Goal: Information Seeking & Learning: Learn about a topic

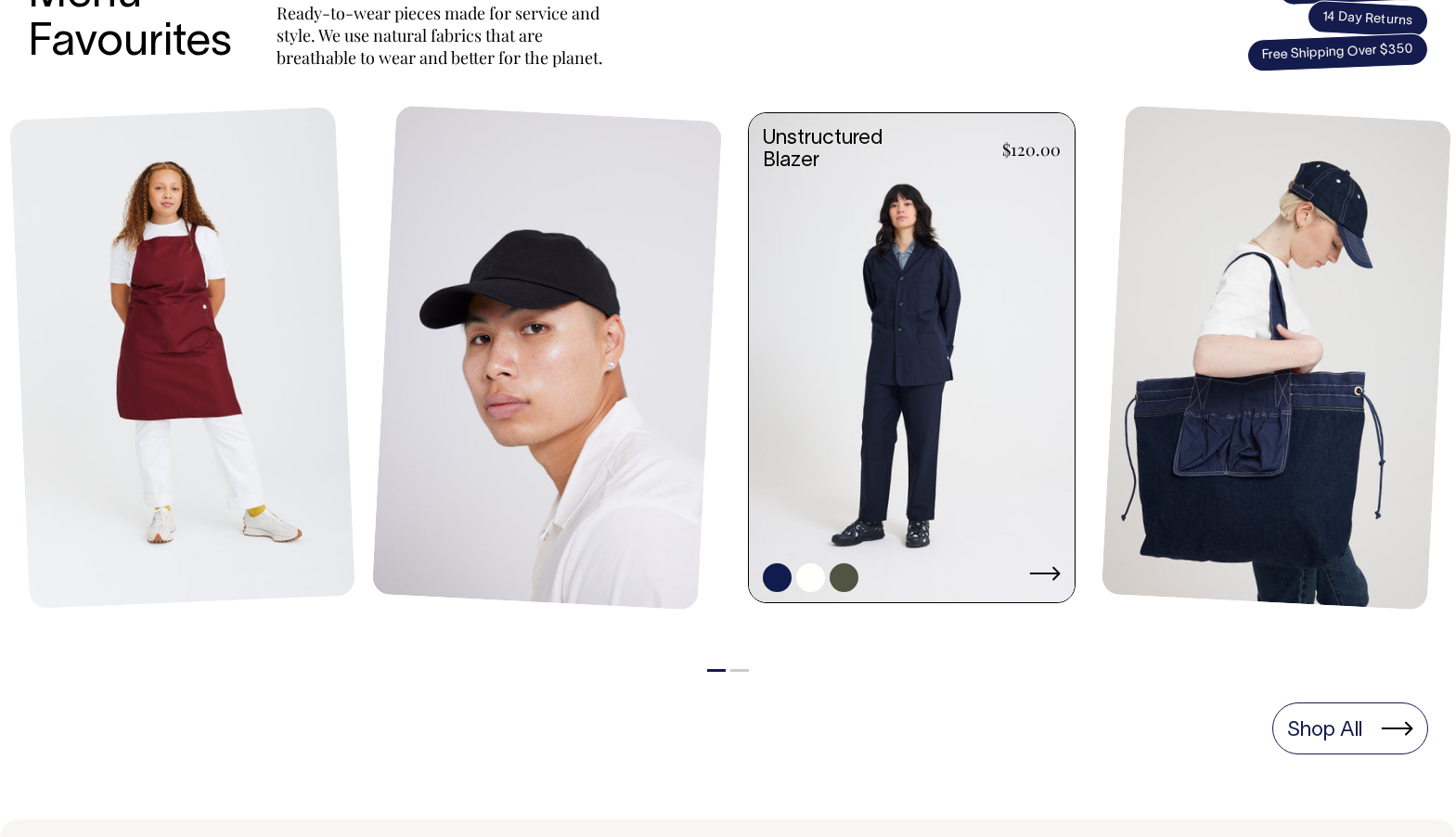
scroll to position [851, 0]
click at [888, 401] on link at bounding box center [912, 360] width 325 height 493
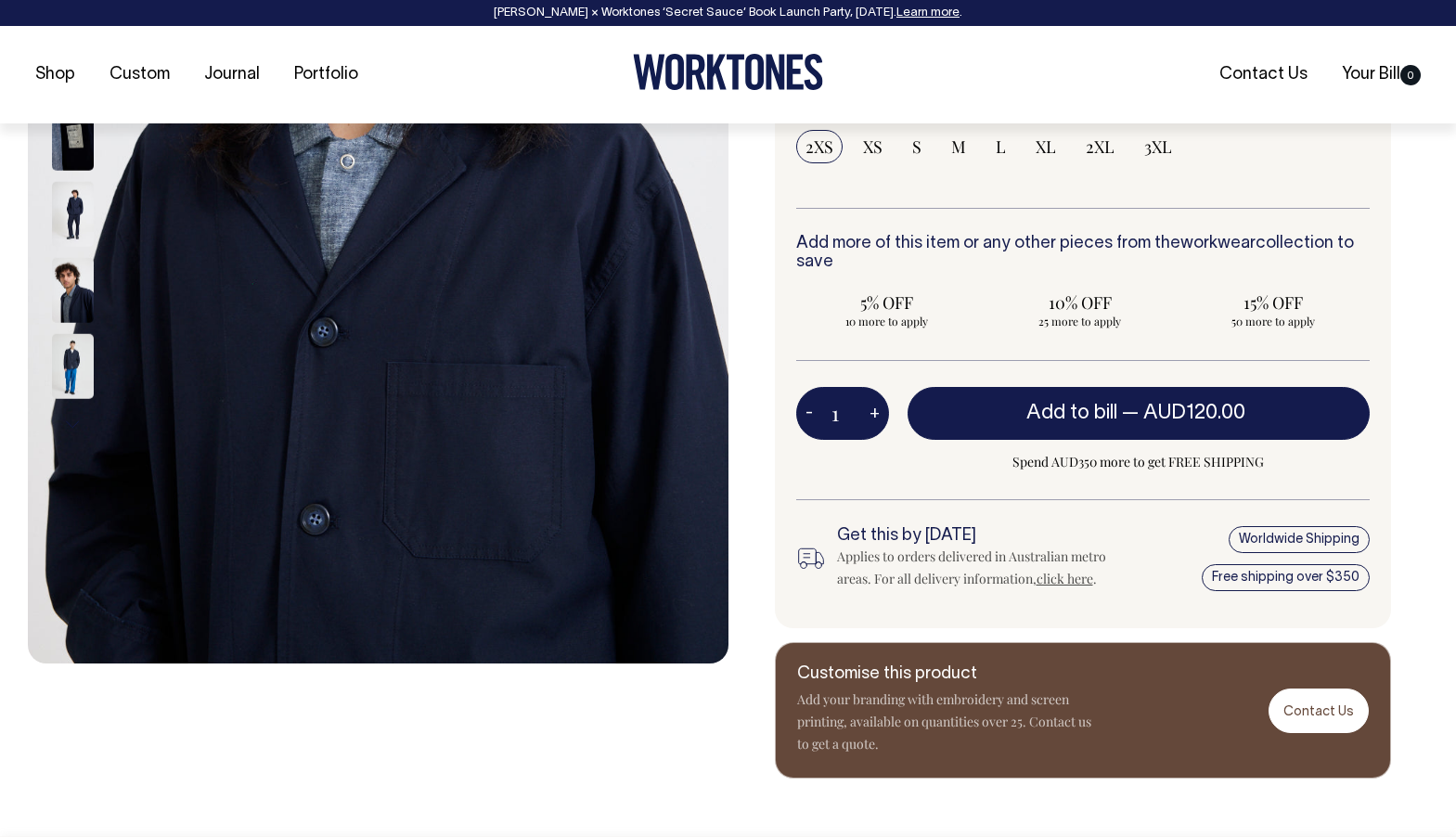
scroll to position [513, 0]
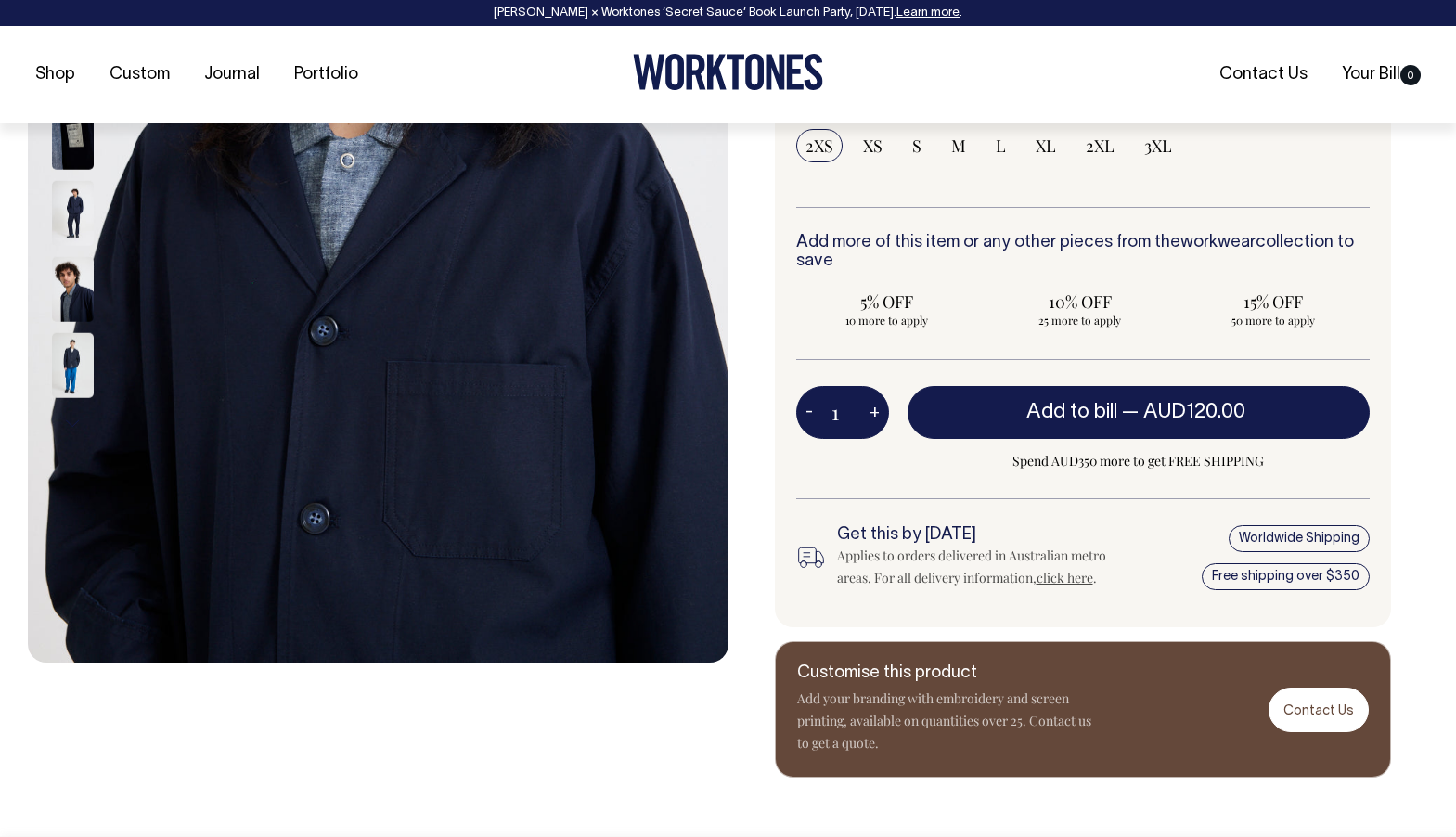
click at [71, 303] on img at bounding box center [73, 289] width 41 height 65
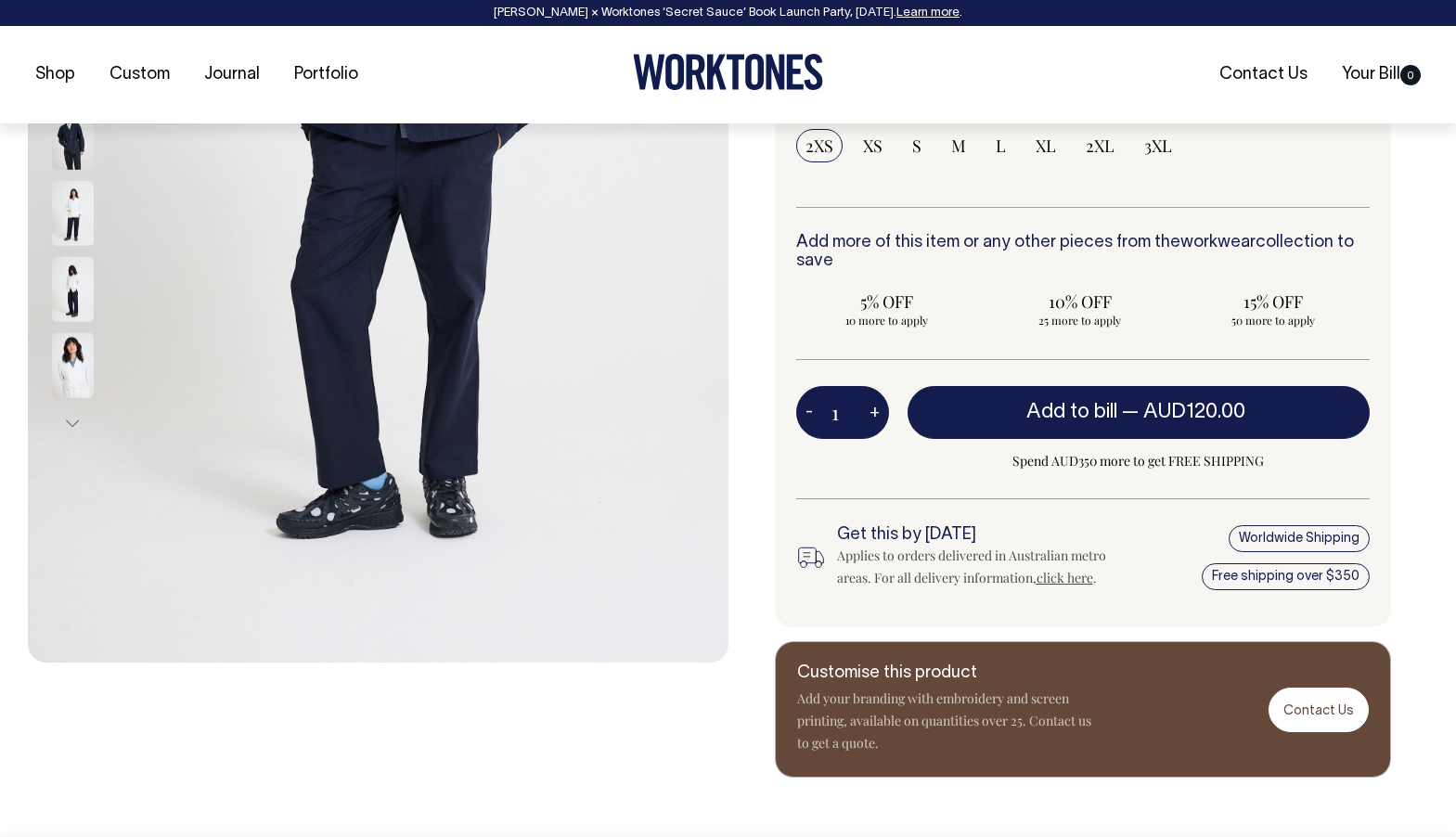
click at [71, 423] on button "Next" at bounding box center [72, 424] width 28 height 41
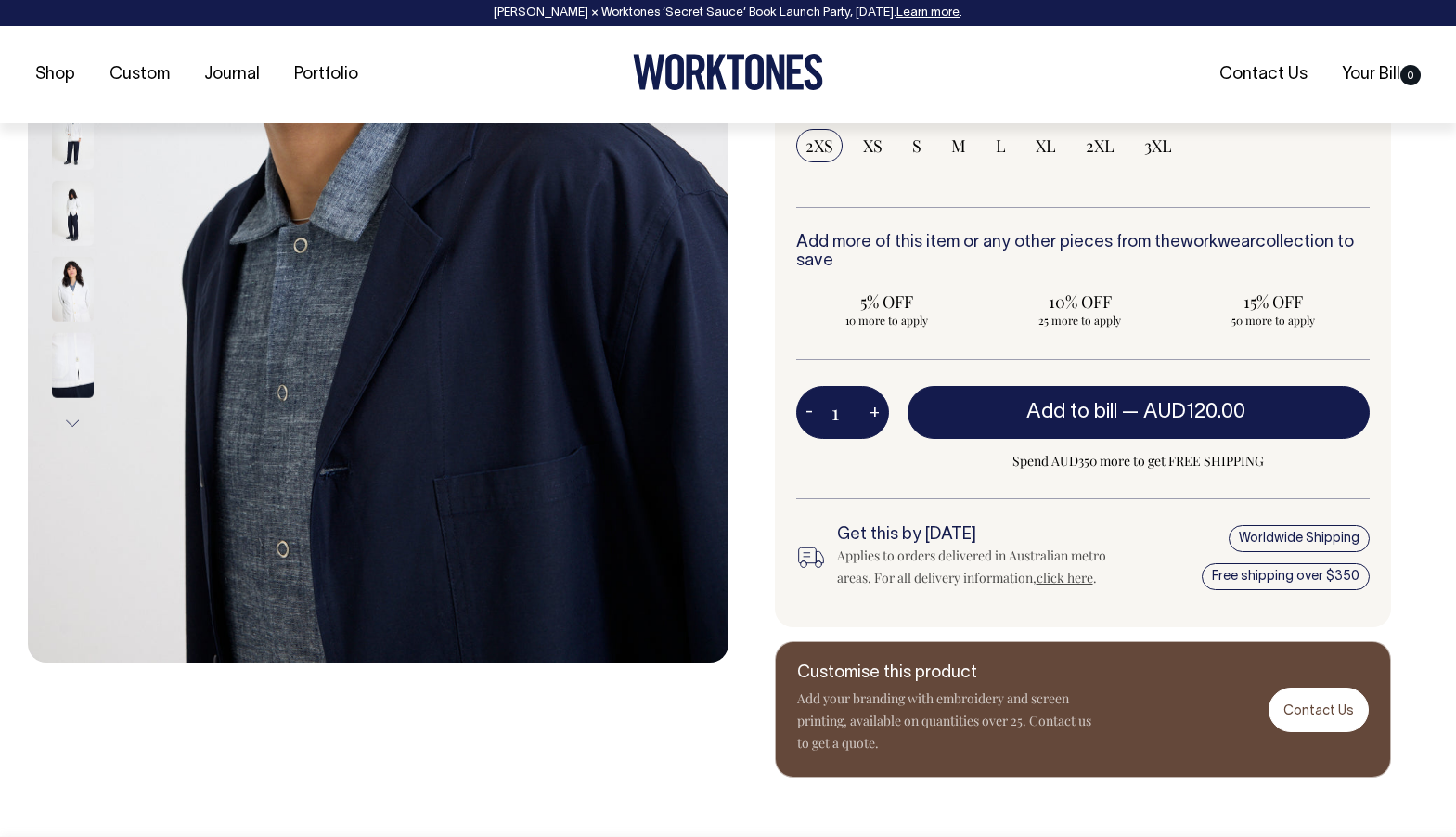
click at [73, 292] on img at bounding box center [73, 289] width 41 height 65
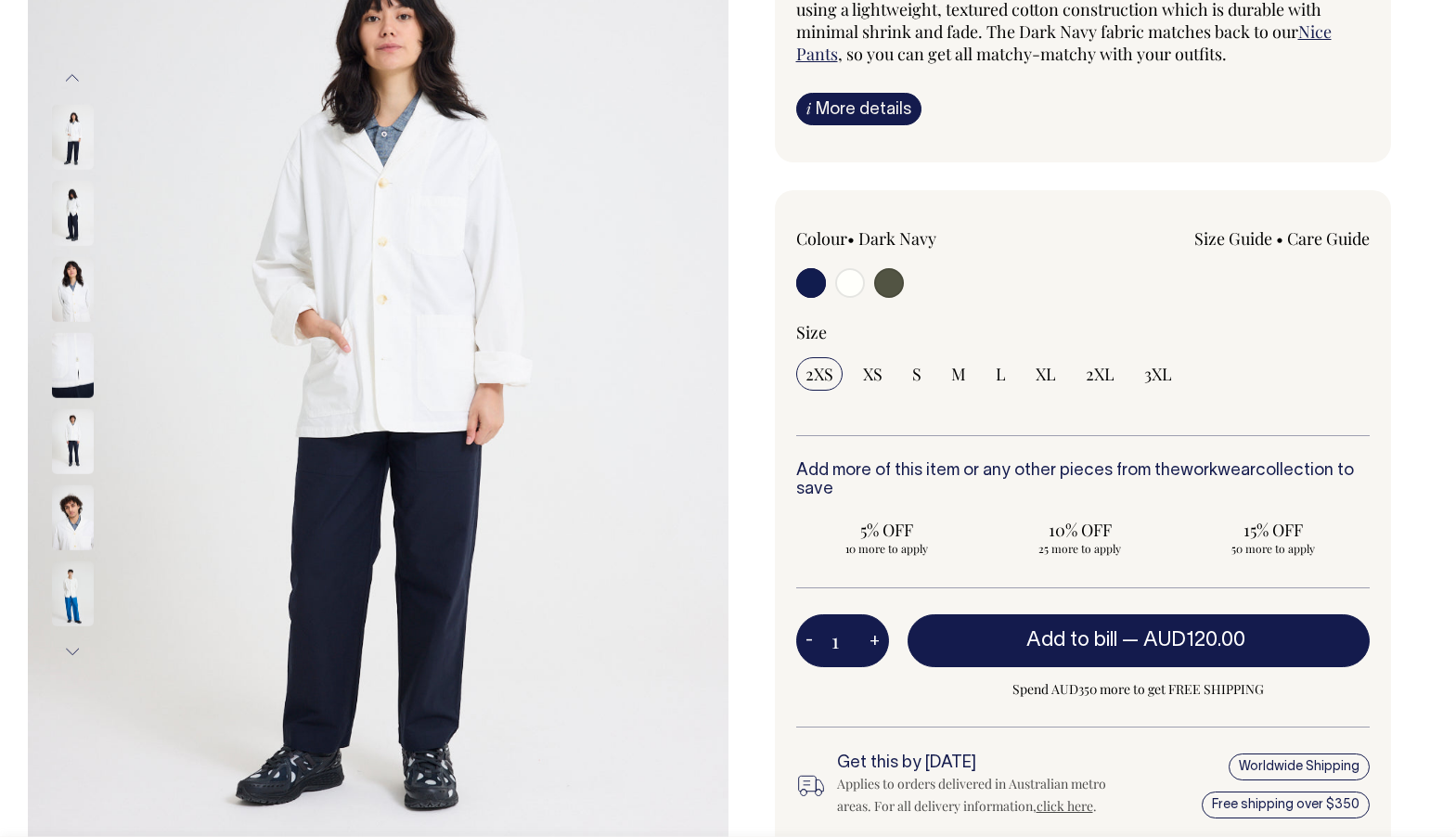
scroll to position [284, 0]
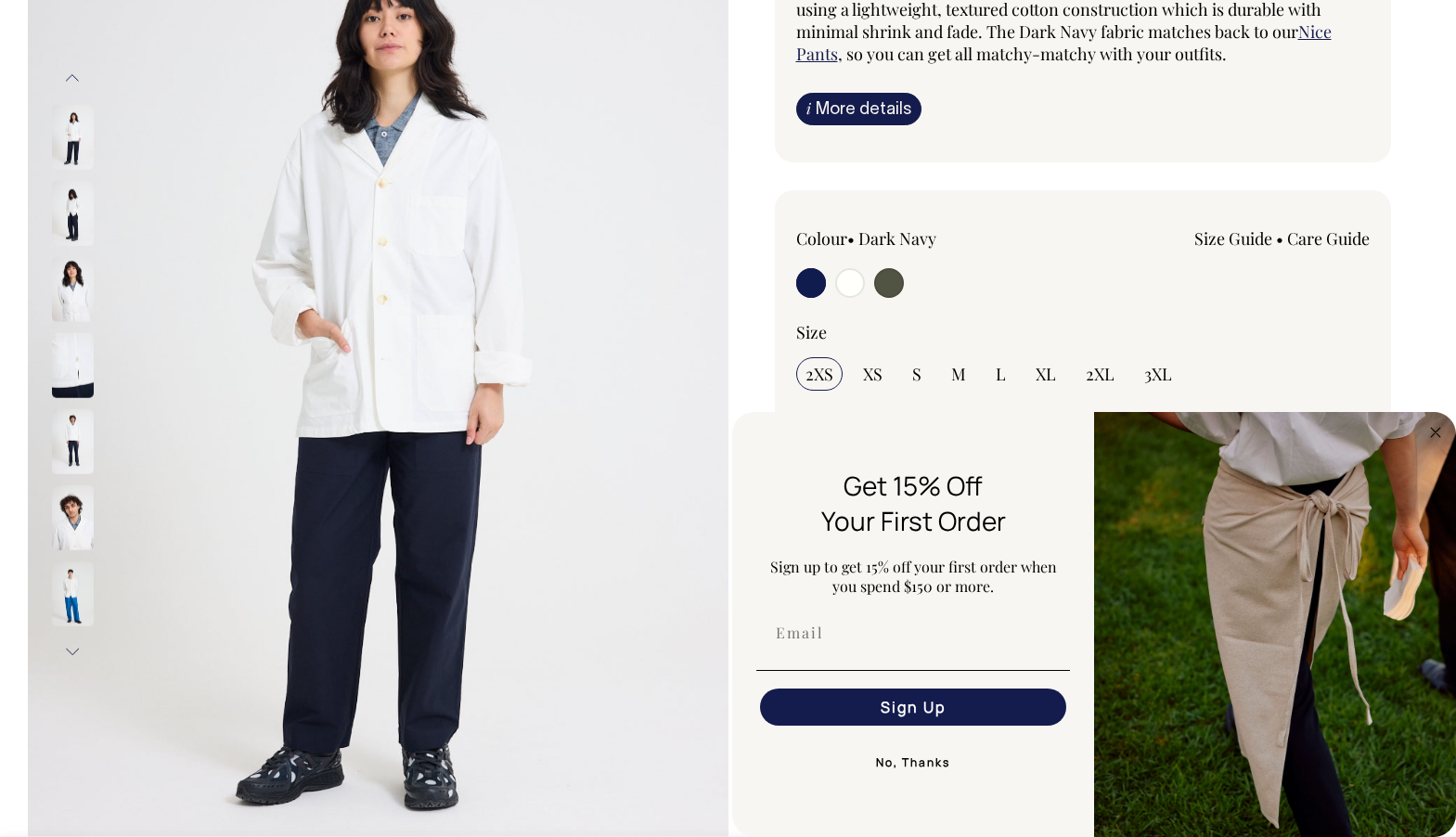
click at [78, 74] on button "Previous" at bounding box center [72, 78] width 28 height 41
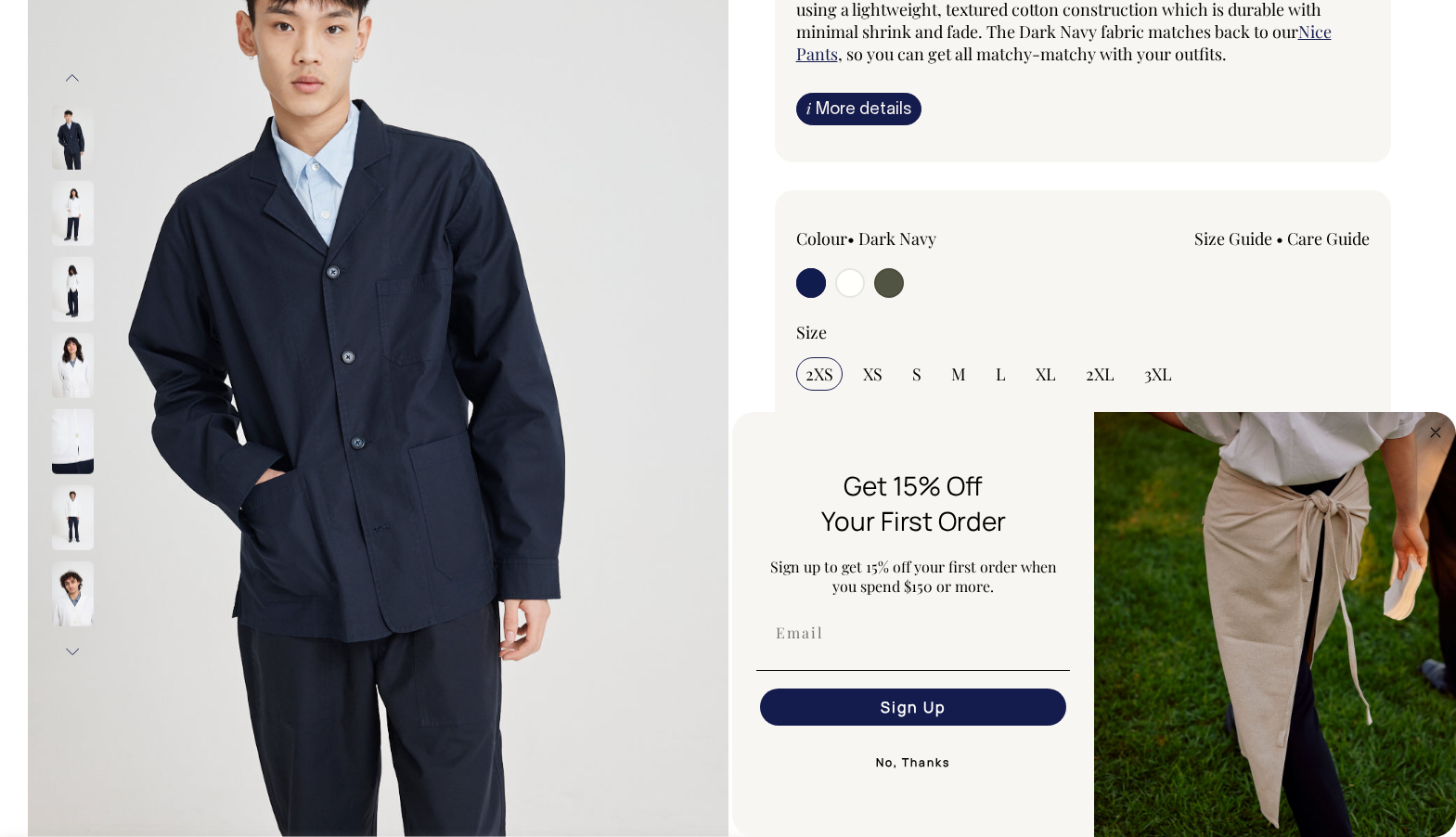
click at [67, 161] on img at bounding box center [73, 136] width 41 height 65
click at [1430, 426] on circle "Close dialog" at bounding box center [1436, 432] width 22 height 22
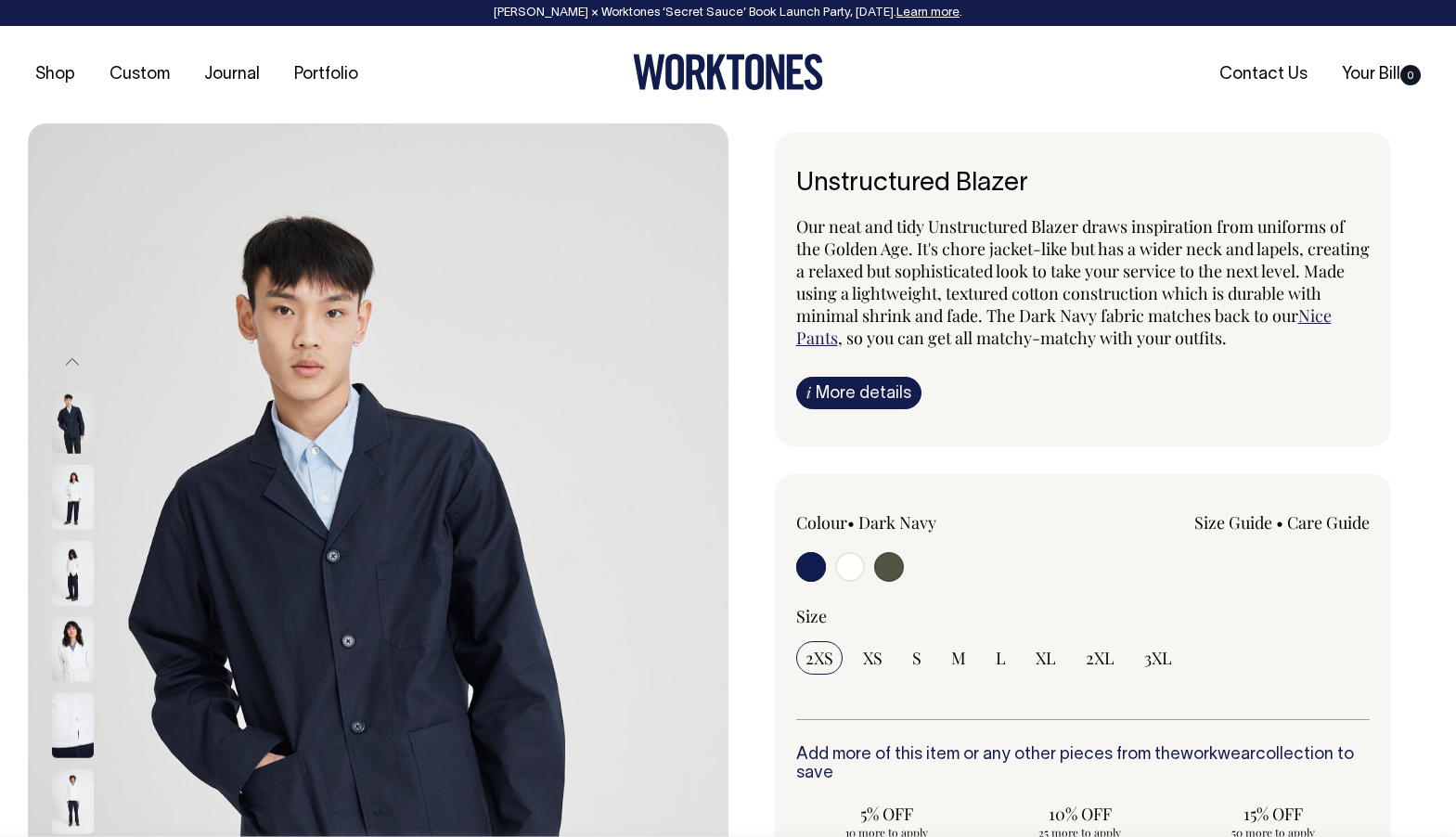
scroll to position [0, 0]
click at [620, 9] on div "Rosheen Kaul × Worktones ‘Secret Sauce’ Book Launch Party, 10 September. Learn …" at bounding box center [728, 13] width 1419 height 13
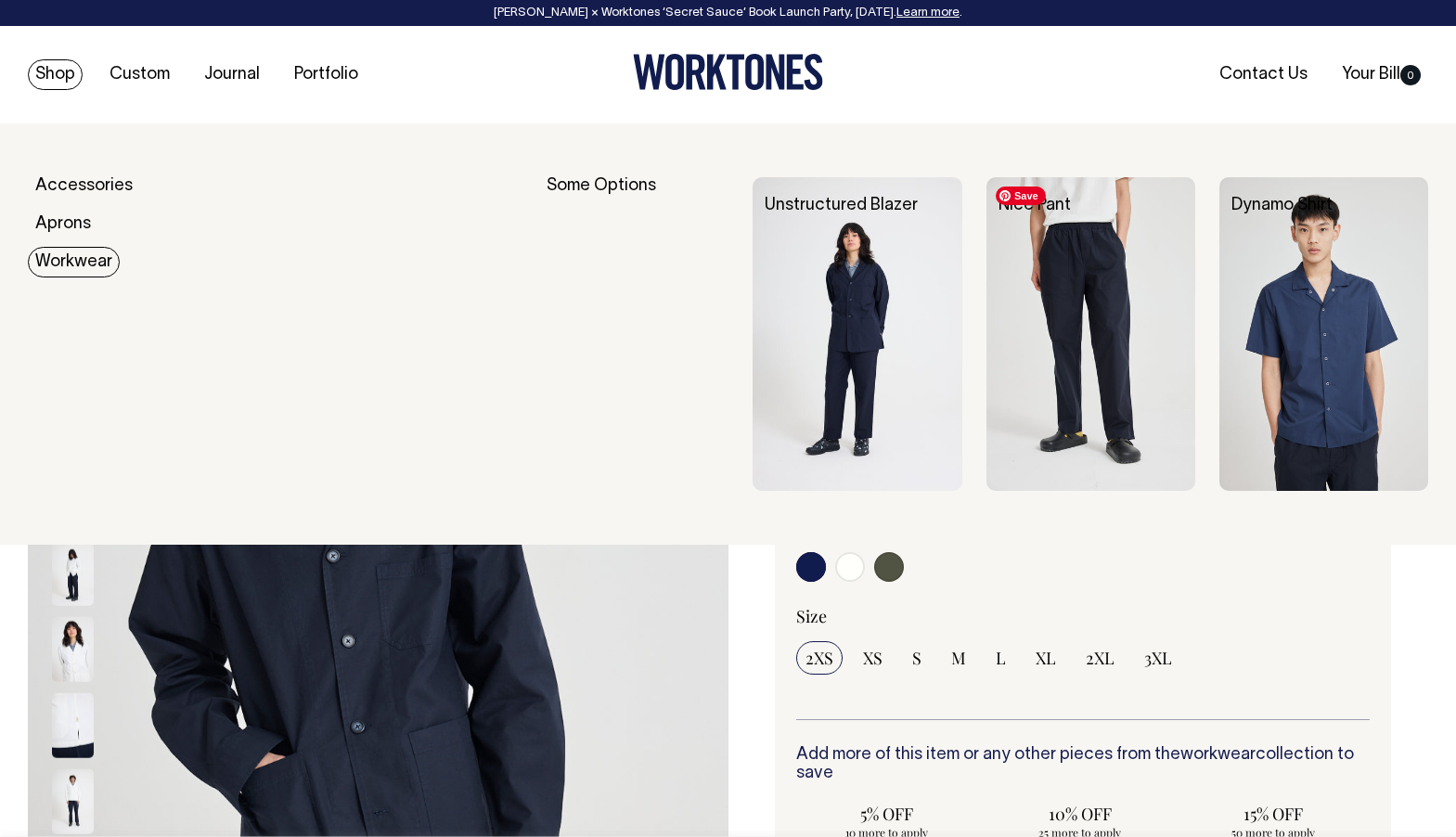
click at [1085, 337] on img at bounding box center [1091, 334] width 209 height 314
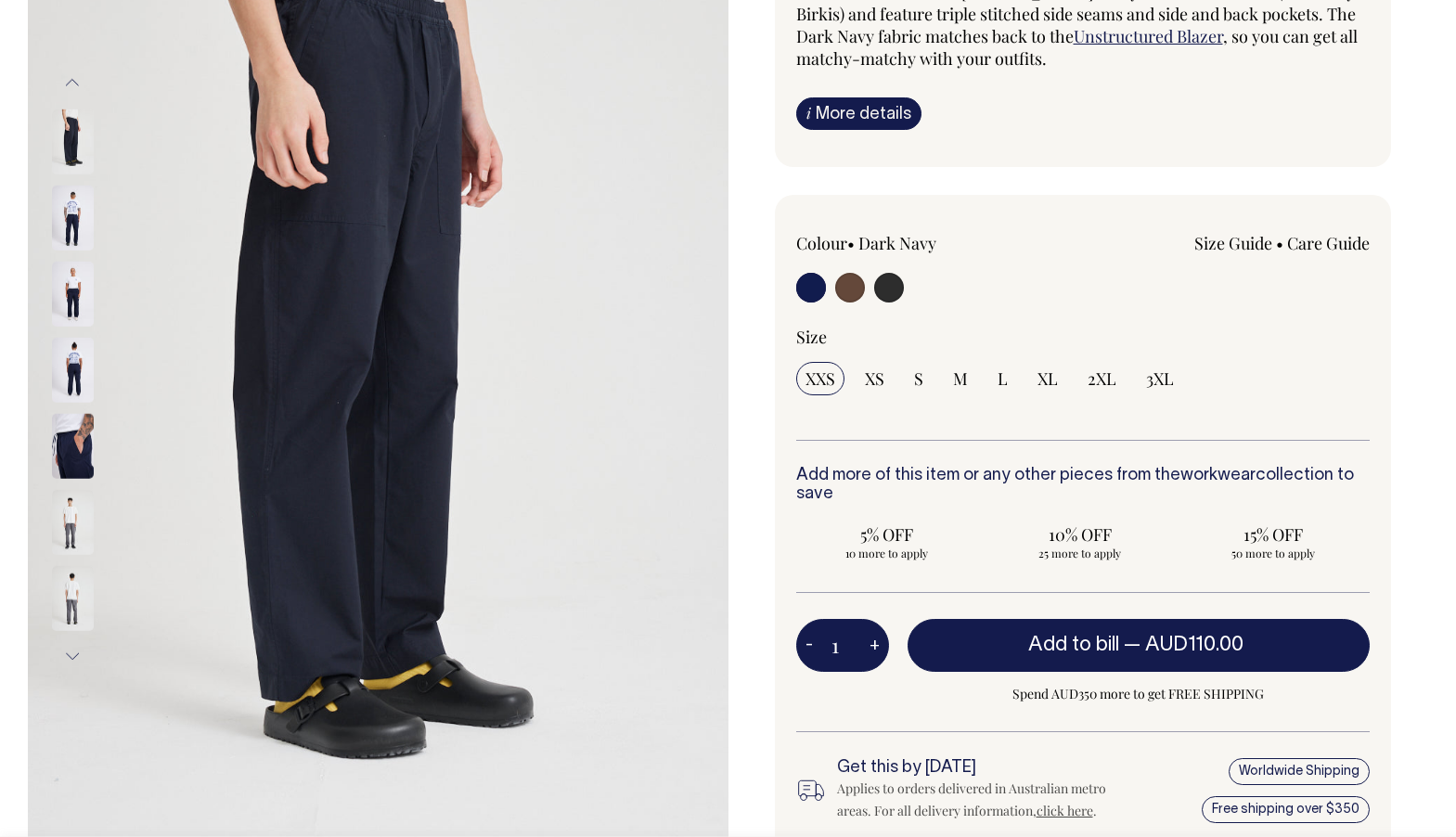
scroll to position [280, 0]
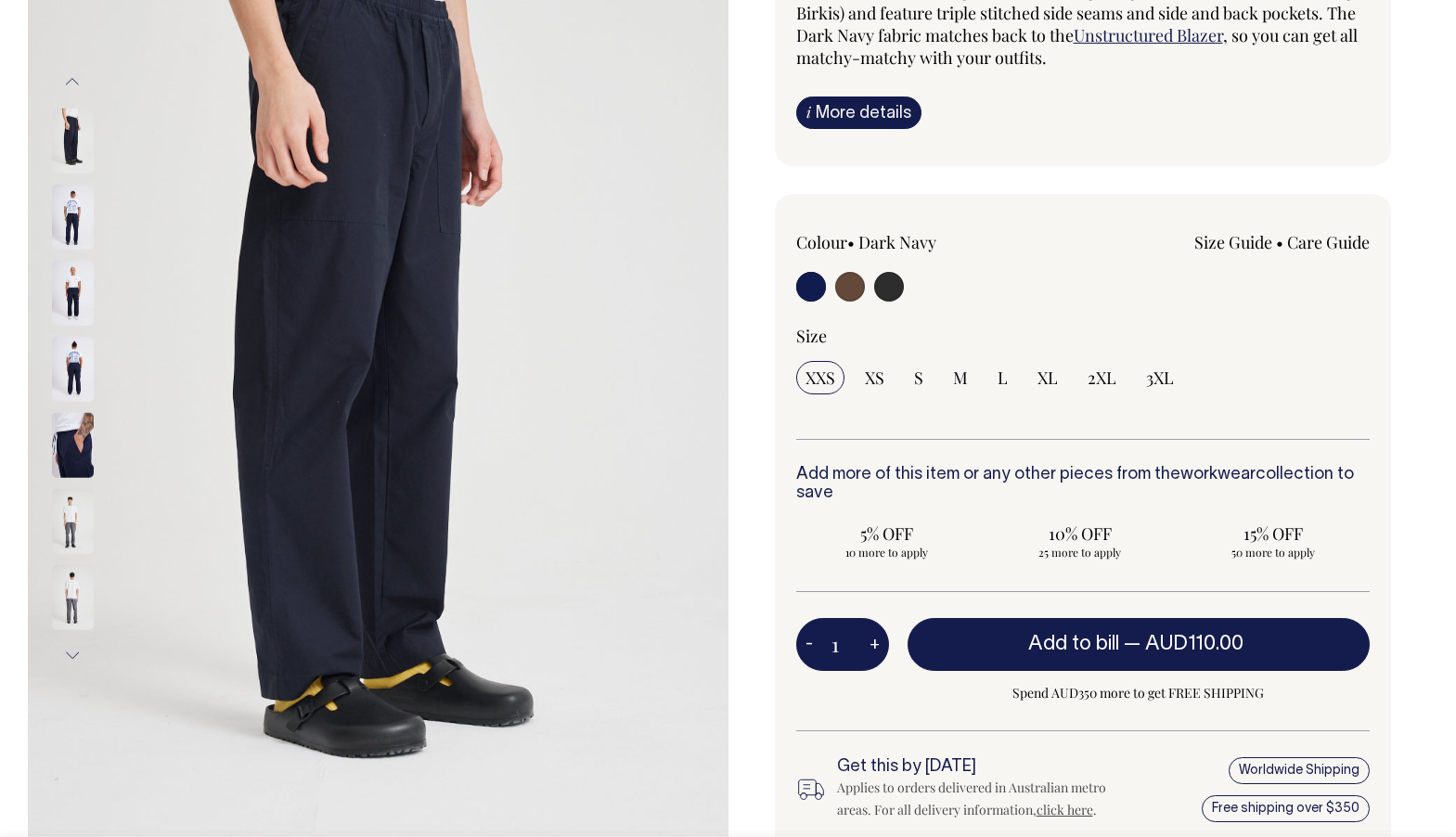
click at [71, 379] on img at bounding box center [73, 369] width 41 height 65
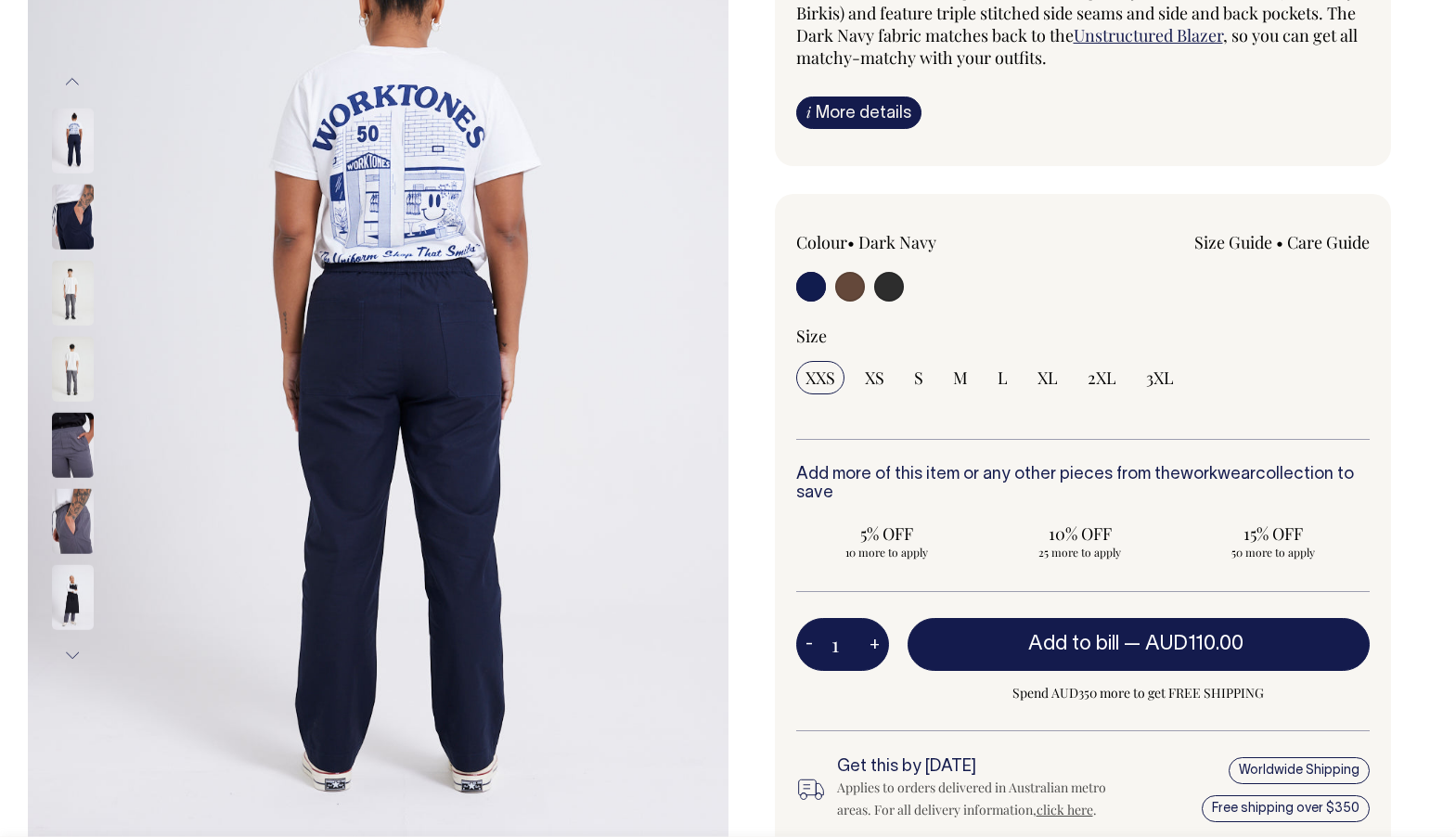
click at [71, 527] on img at bounding box center [73, 521] width 41 height 65
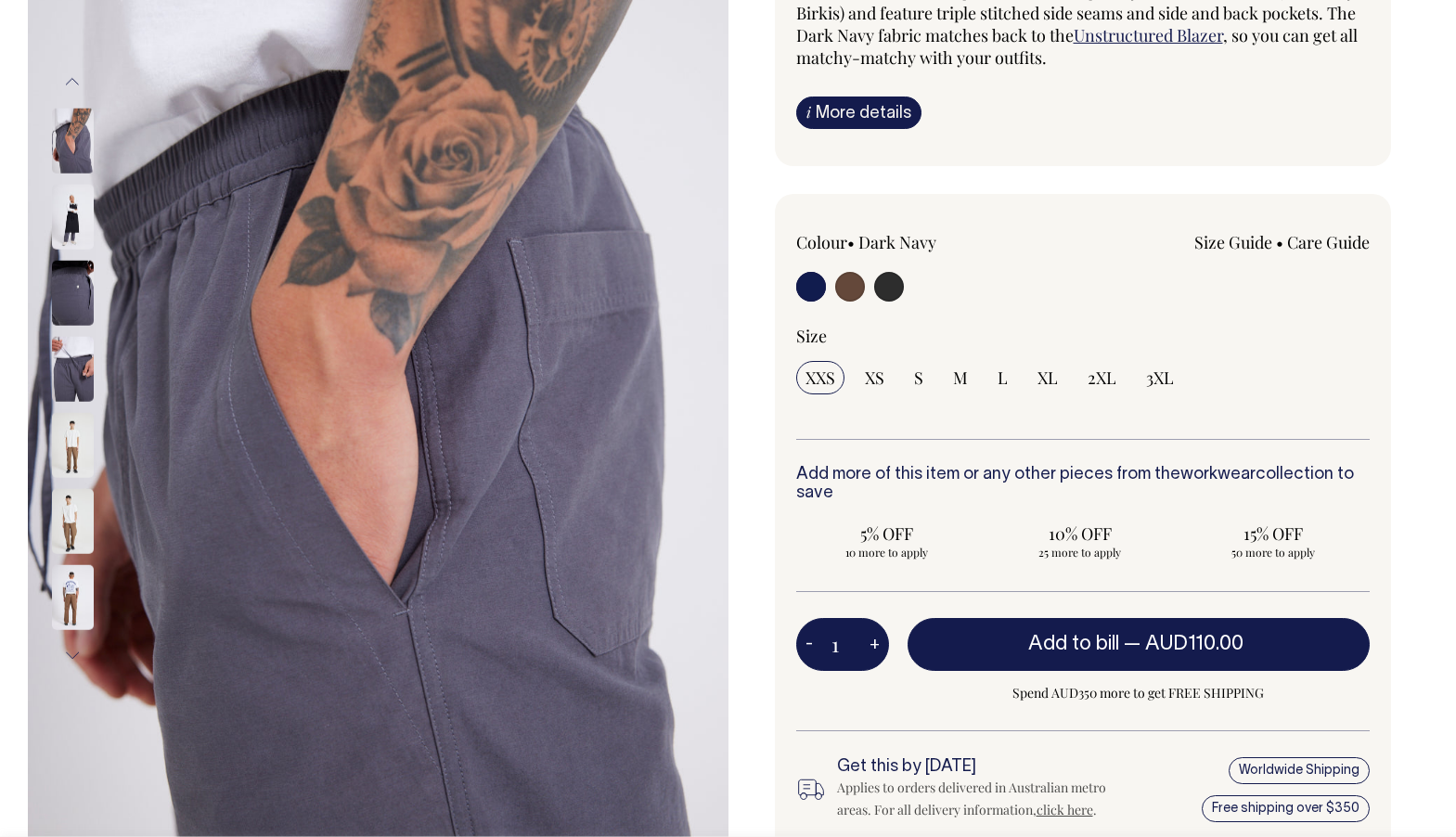
click at [77, 364] on img at bounding box center [73, 369] width 41 height 65
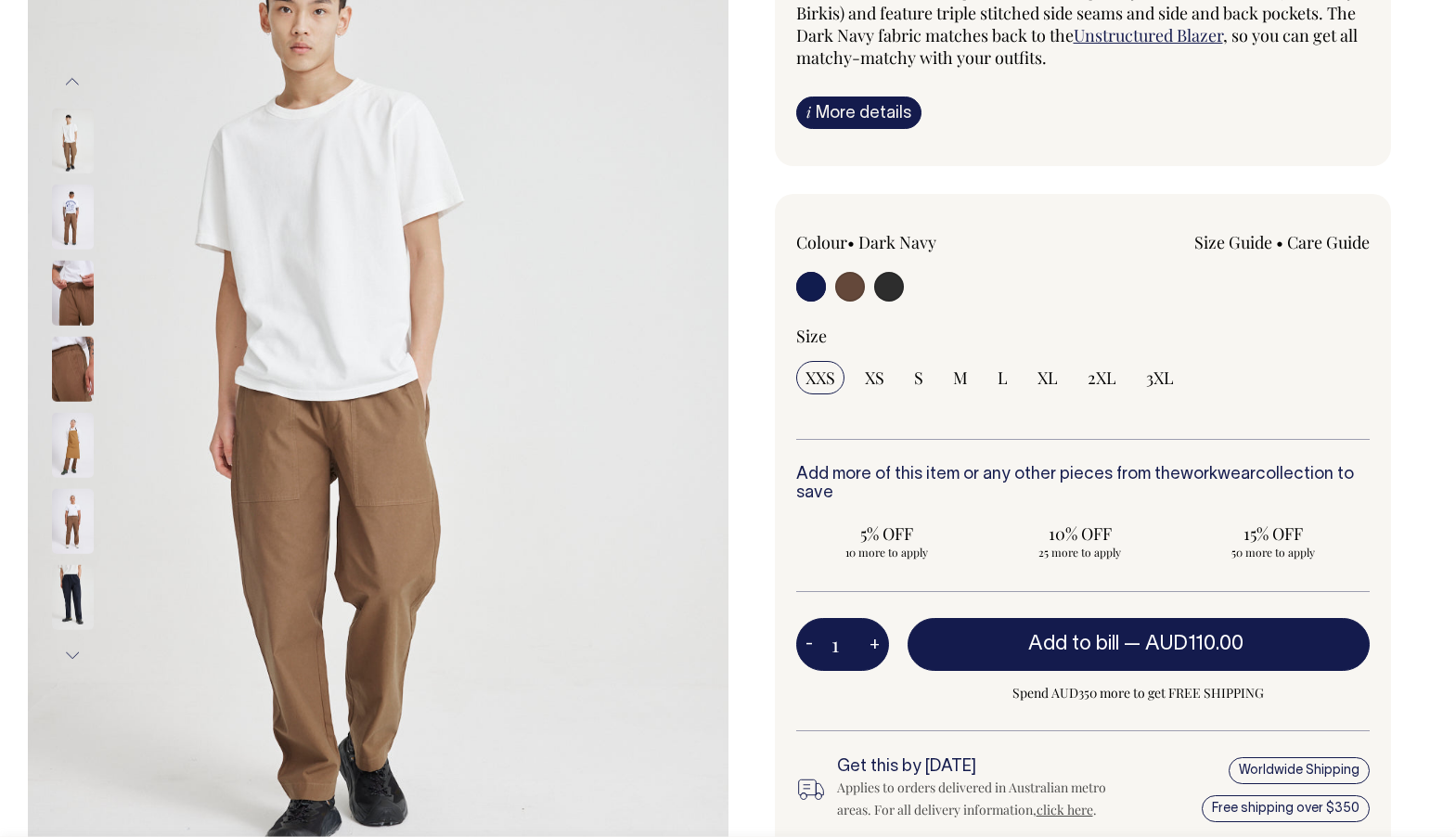
click at [71, 453] on img at bounding box center [73, 445] width 41 height 65
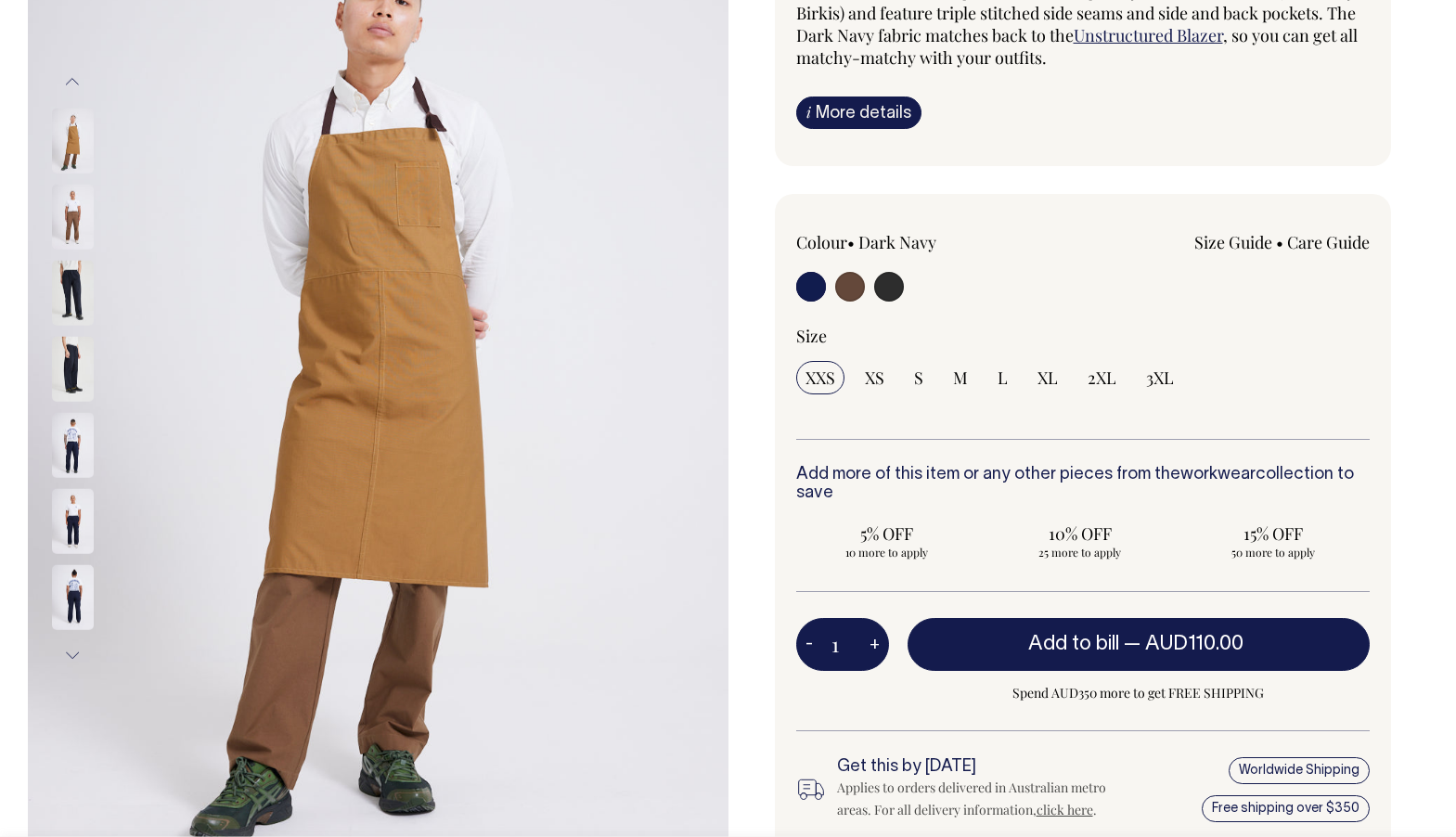
click at [71, 447] on img at bounding box center [73, 445] width 41 height 65
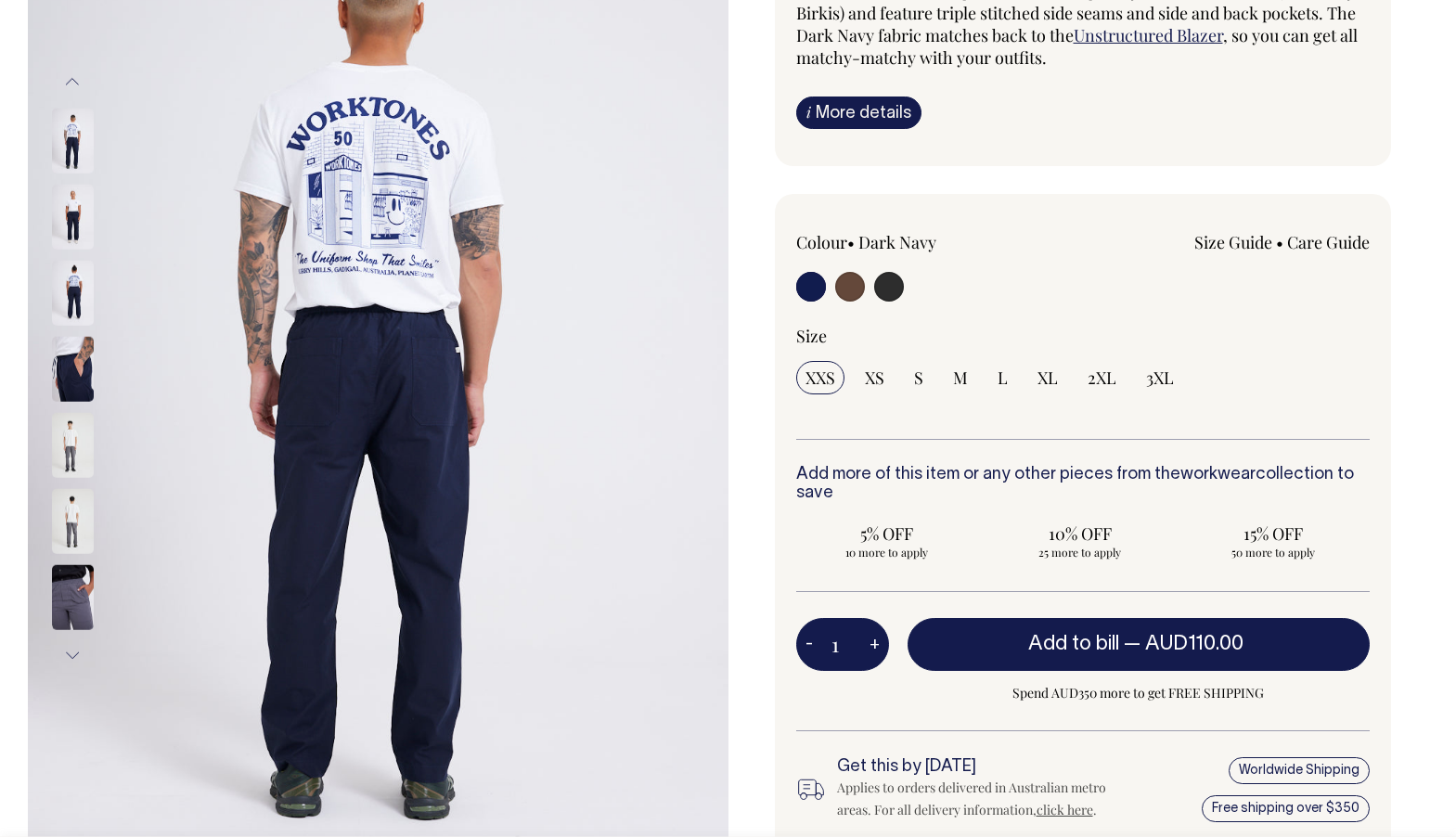
click at [77, 519] on img at bounding box center [73, 521] width 41 height 65
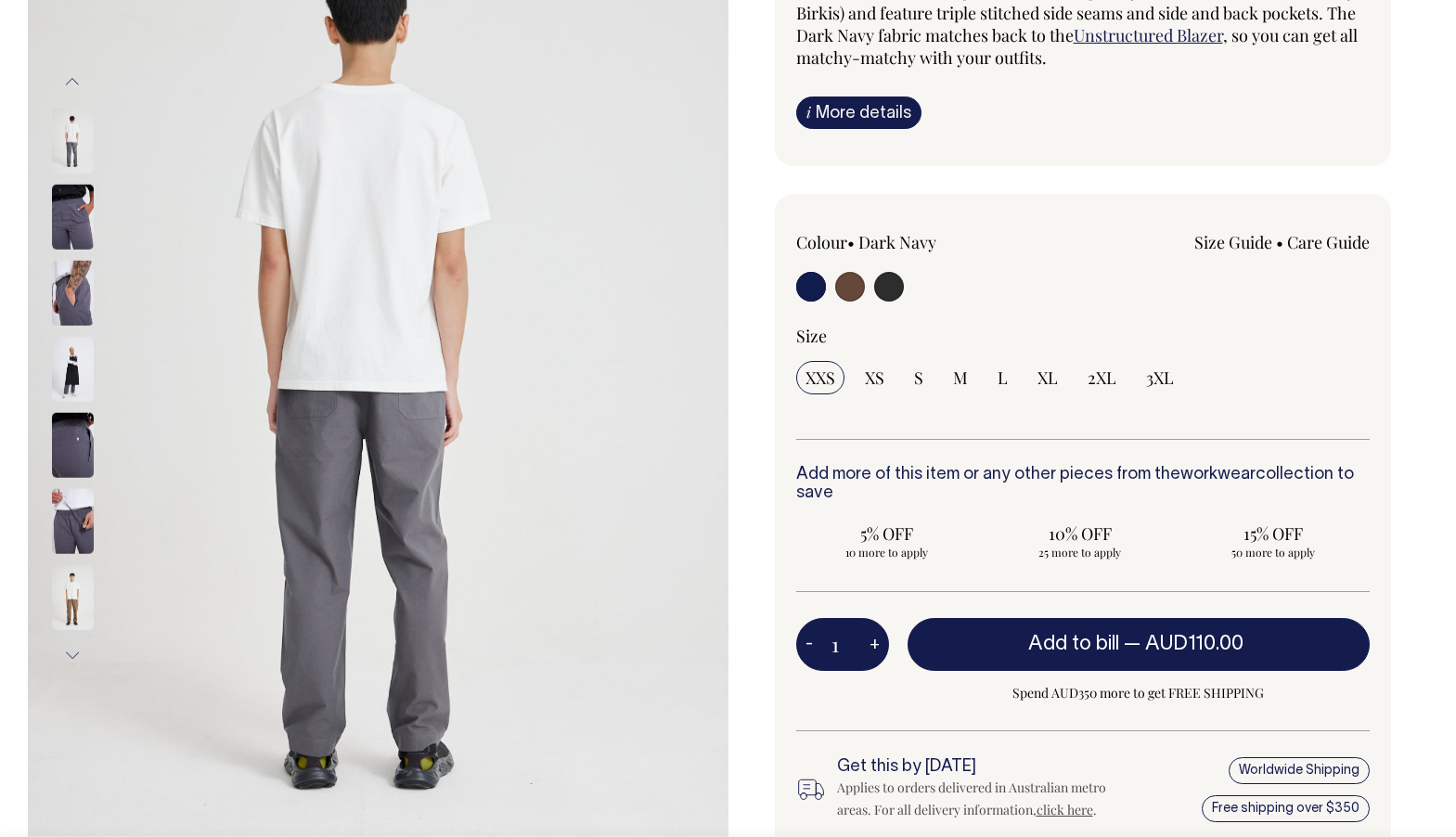
click at [74, 441] on div at bounding box center [98, 825] width 93 height 3577
click at [59, 523] on img at bounding box center [73, 521] width 41 height 65
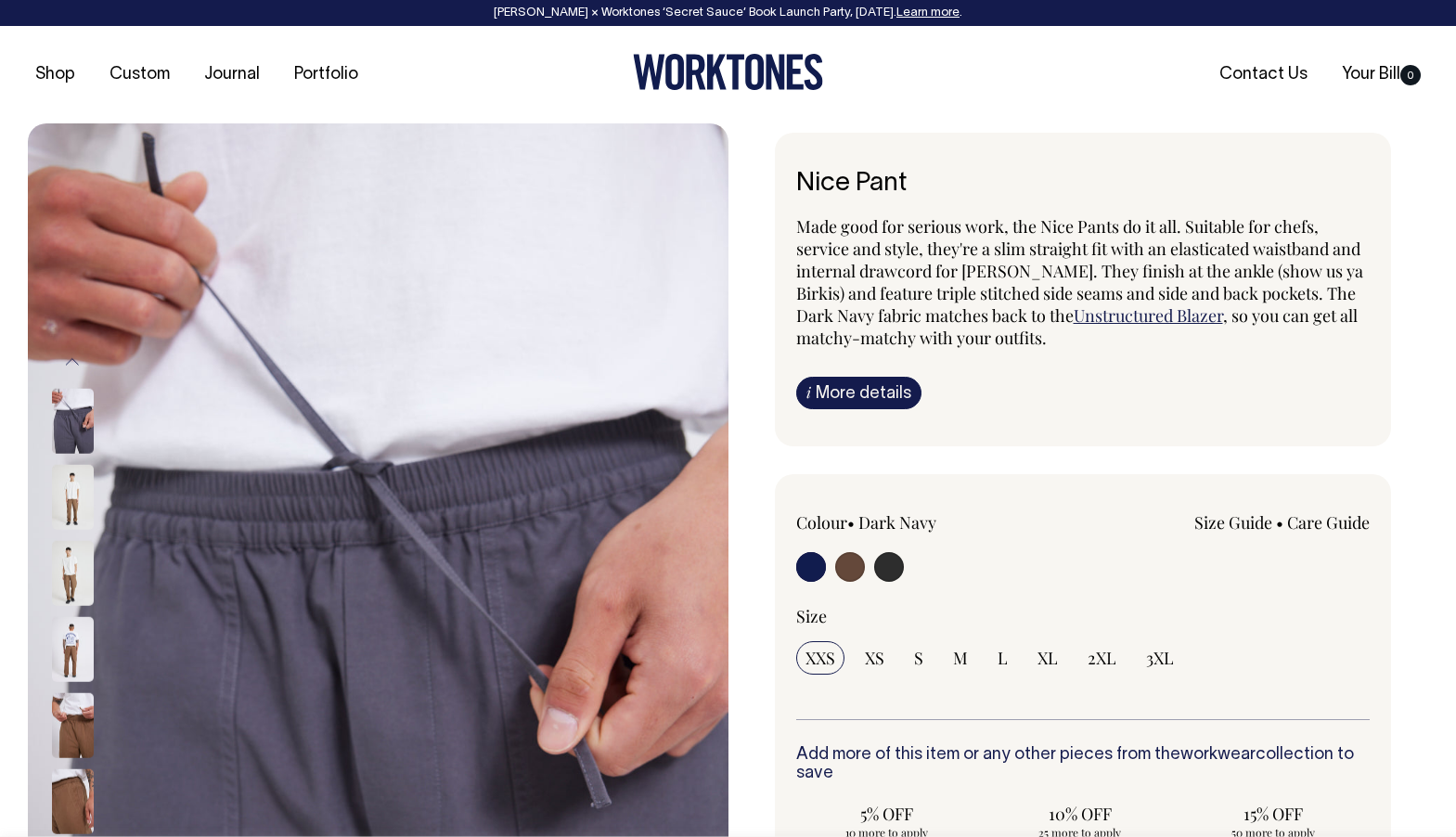
scroll to position [0, 0]
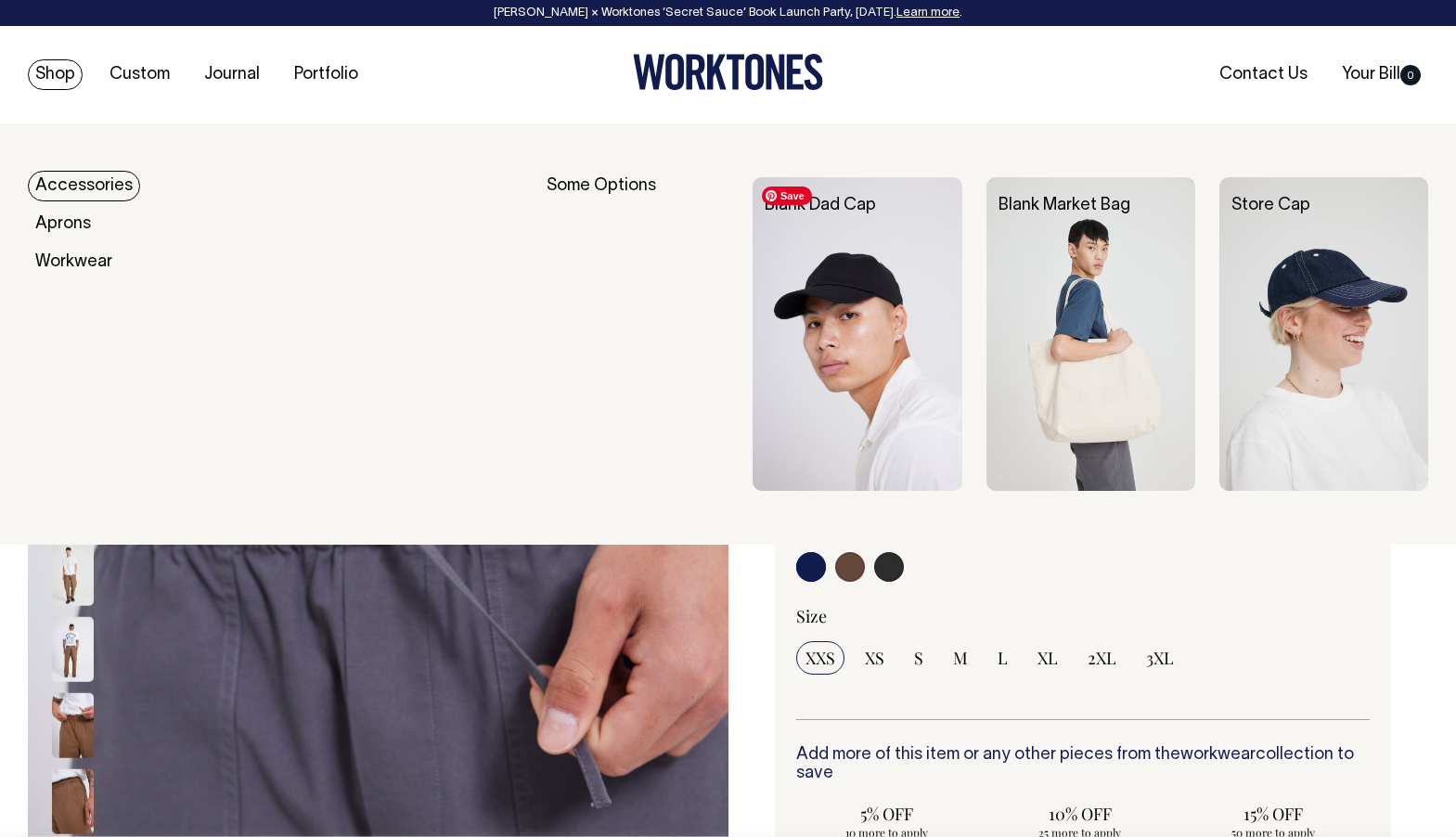
click at [797, 262] on img at bounding box center [857, 334] width 209 height 314
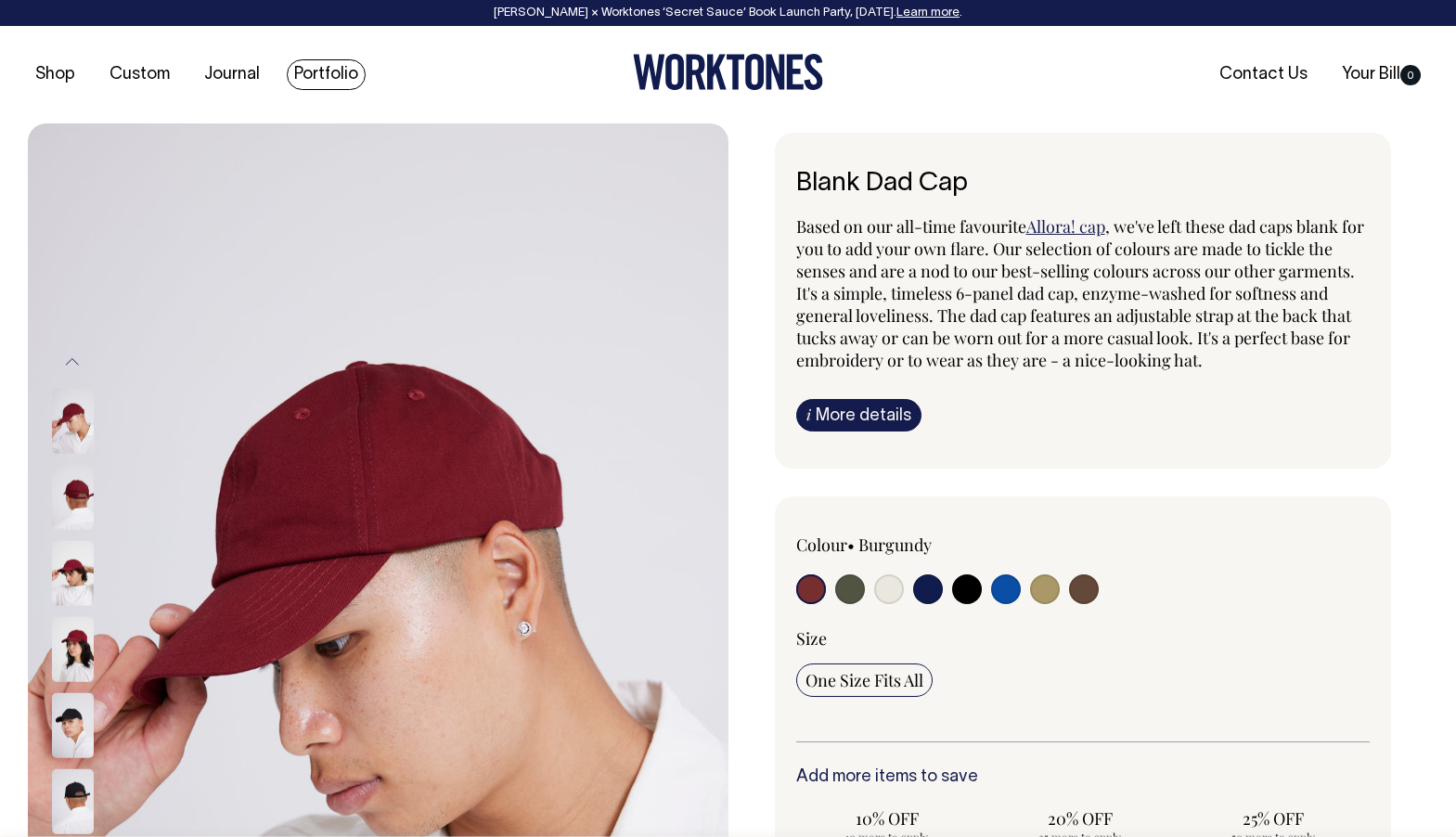
click at [323, 78] on link "Portfolio" at bounding box center [326, 74] width 79 height 31
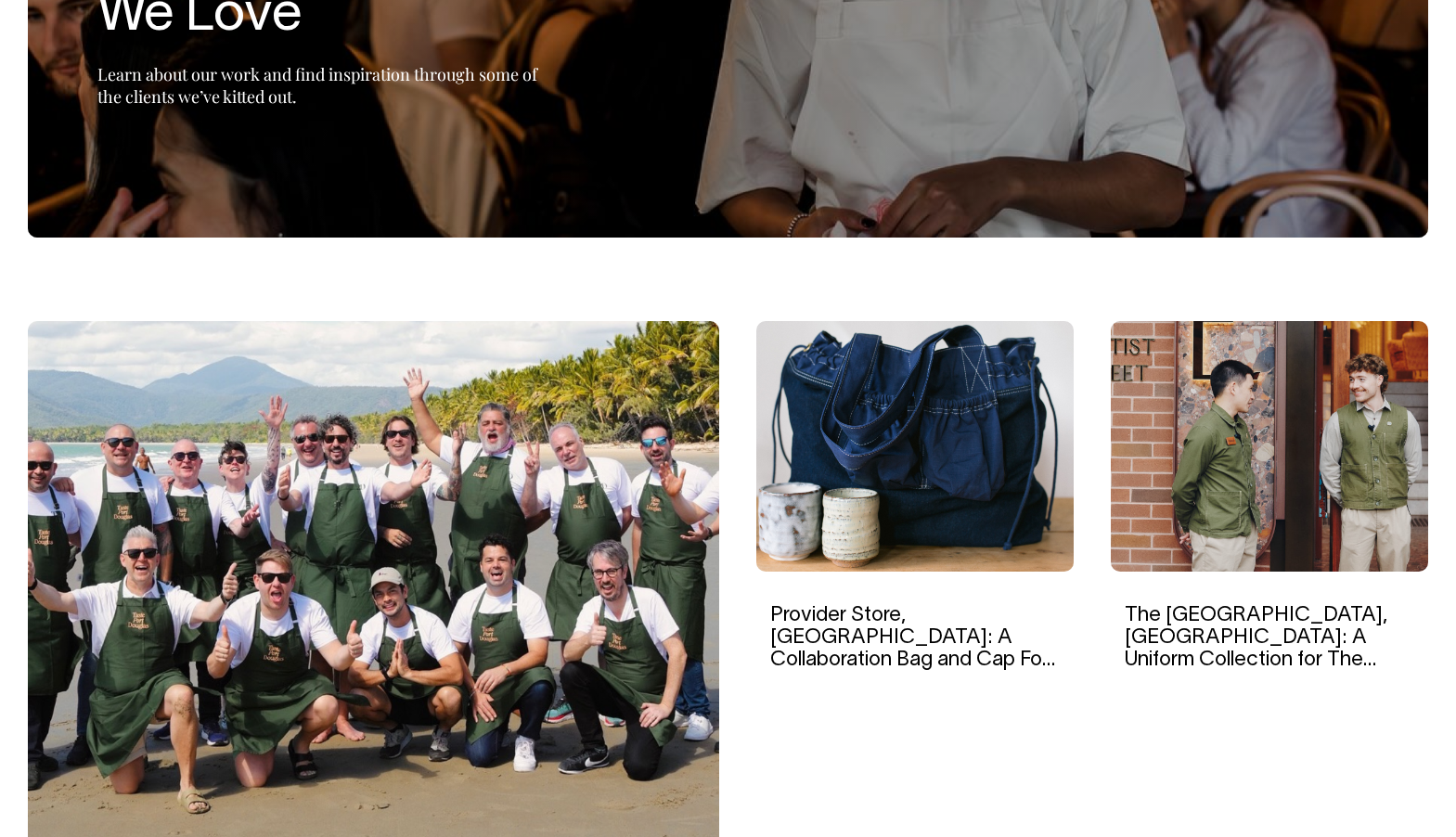
scroll to position [358, 0]
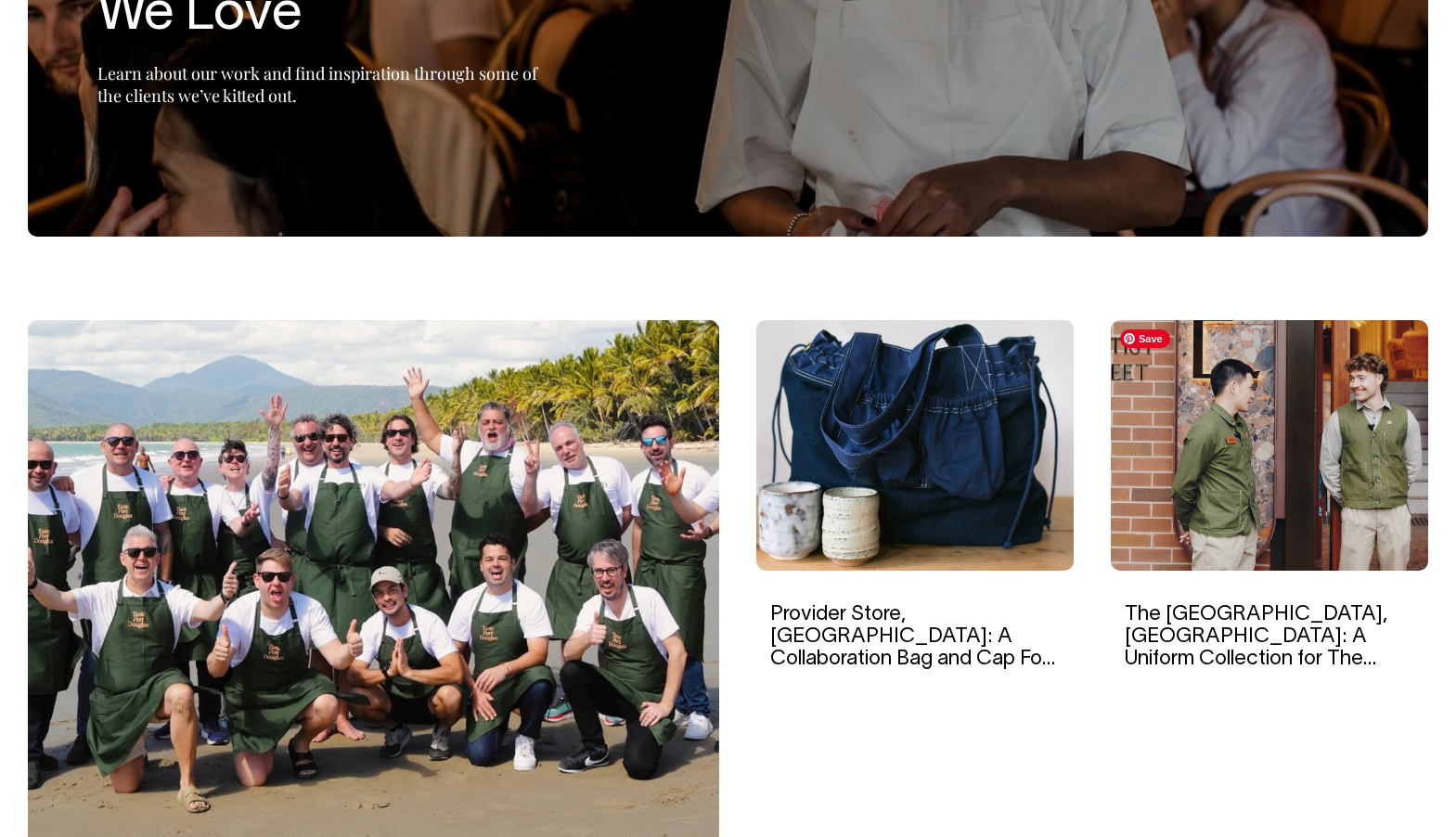
click at [1232, 521] on img at bounding box center [1270, 446] width 317 height 250
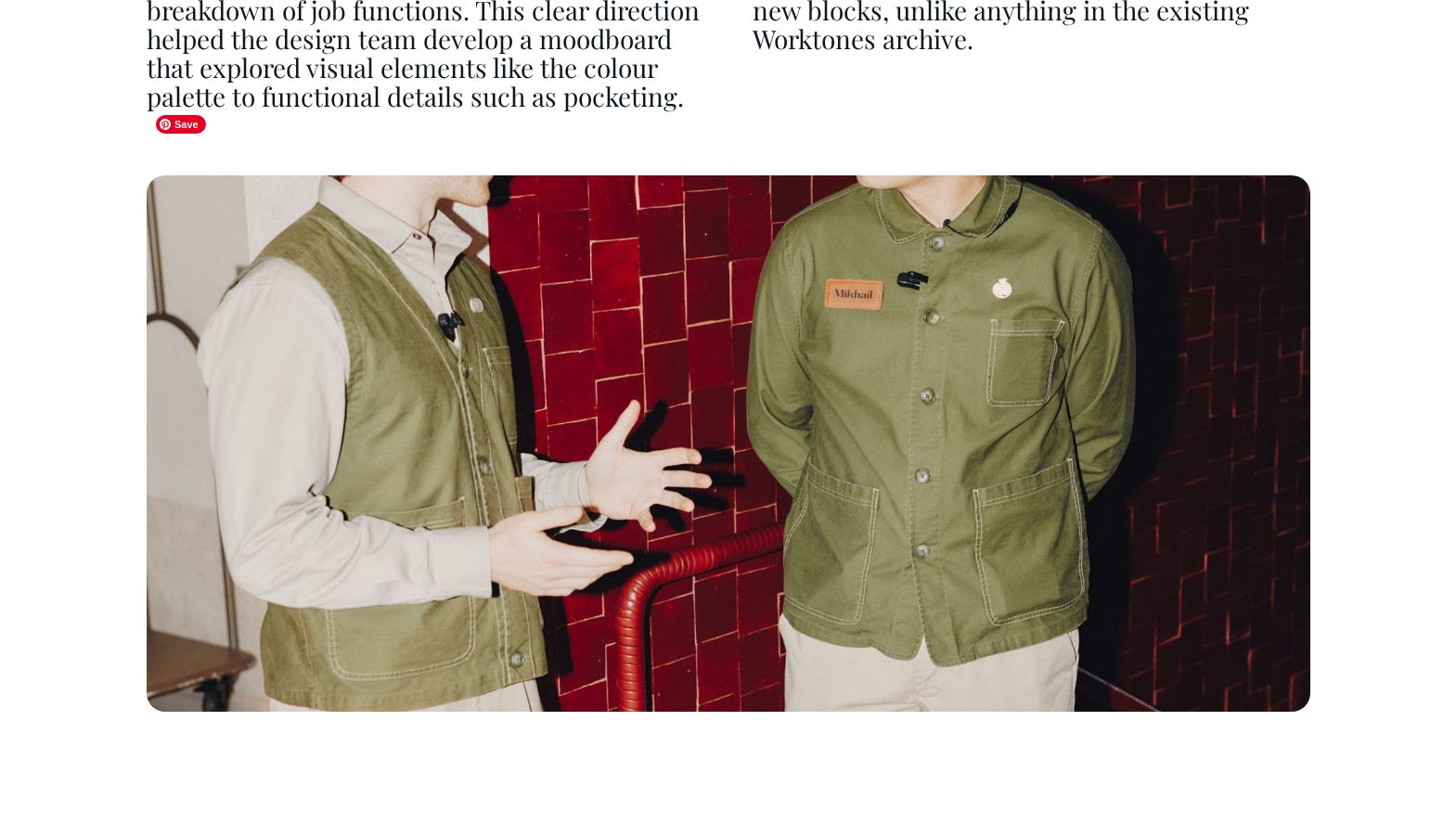
scroll to position [4830, 0]
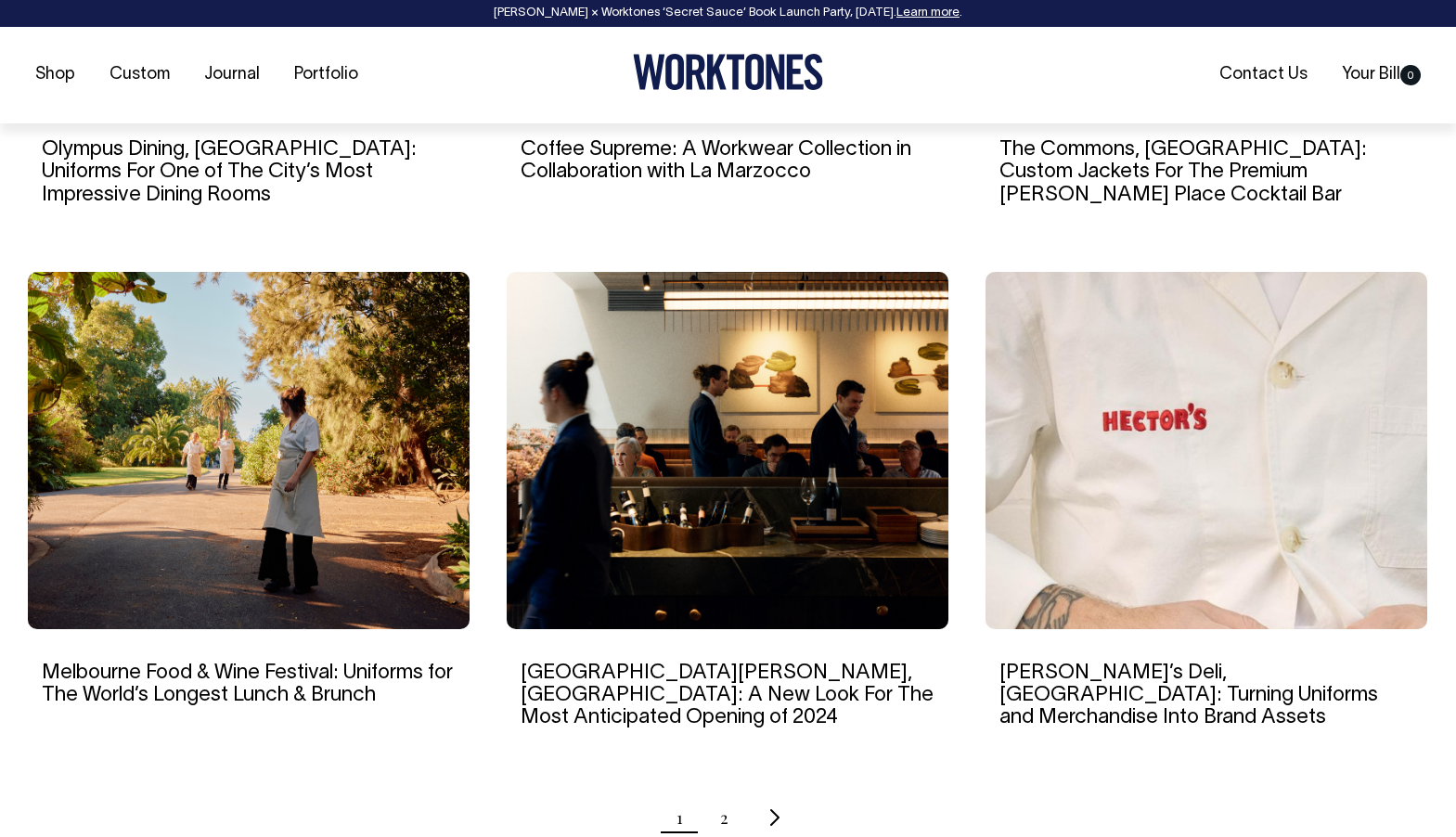
scroll to position [1580, 0]
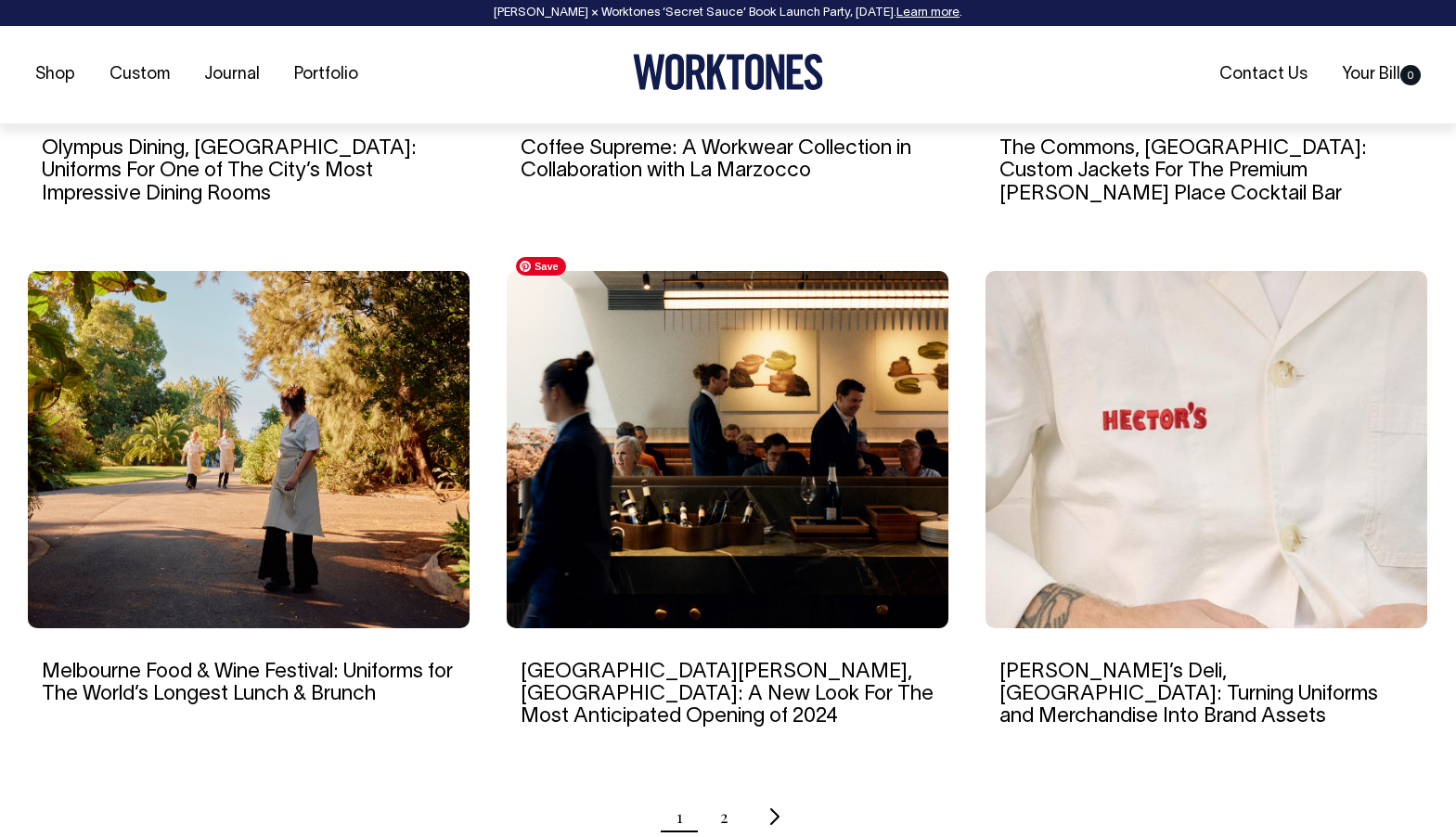
click at [707, 550] on img at bounding box center [728, 450] width 442 height 357
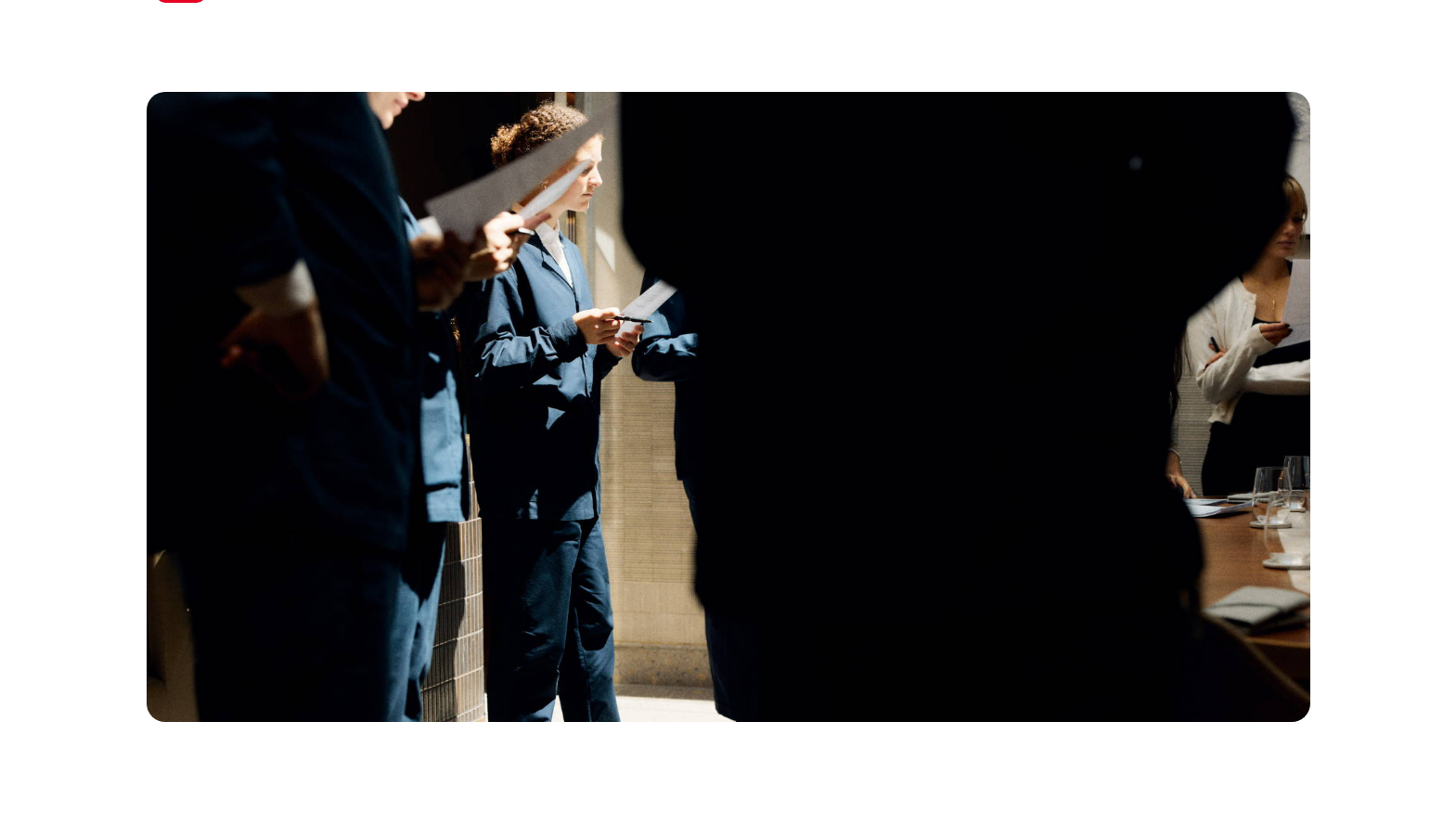
scroll to position [4890, 0]
